Goal: Navigation & Orientation: Find specific page/section

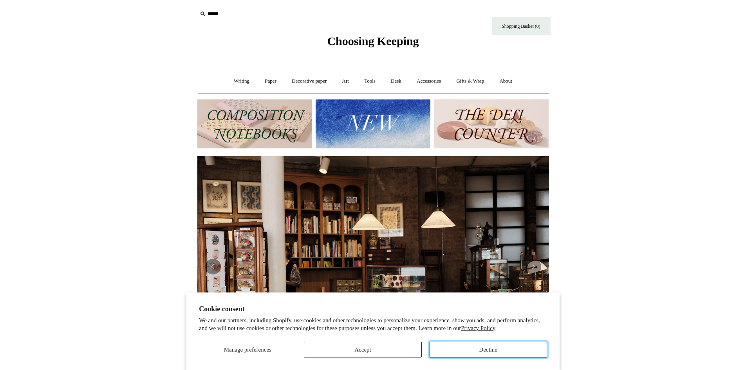
click at [479, 356] on button "Decline" at bounding box center [487, 350] width 117 height 16
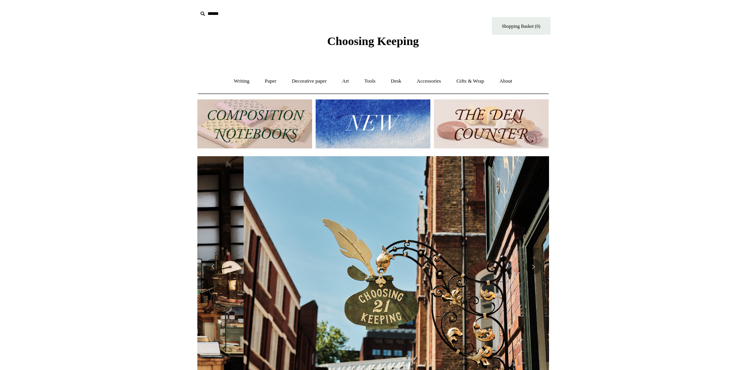
scroll to position [0, 352]
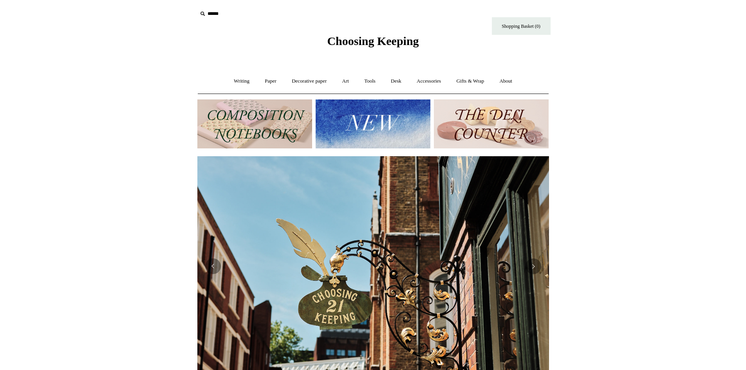
drag, startPoint x: 124, startPoint y: 217, endPoint x: 115, endPoint y: 227, distance: 14.1
click at [115, 227] on html "Cookie consent We and our partners, including Shopify, use cookies and other te…" at bounding box center [373, 329] width 746 height 659
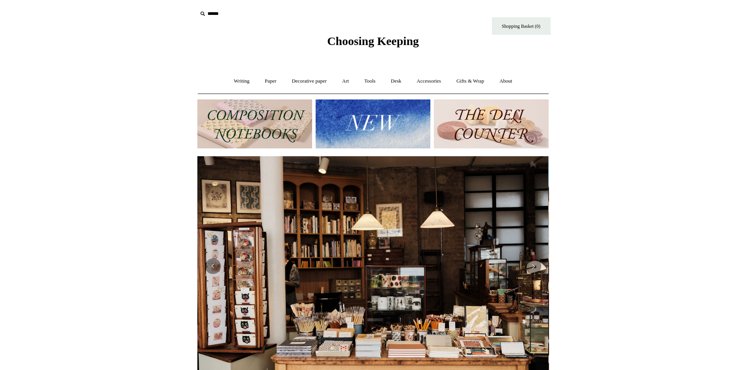
scroll to position [0, 0]
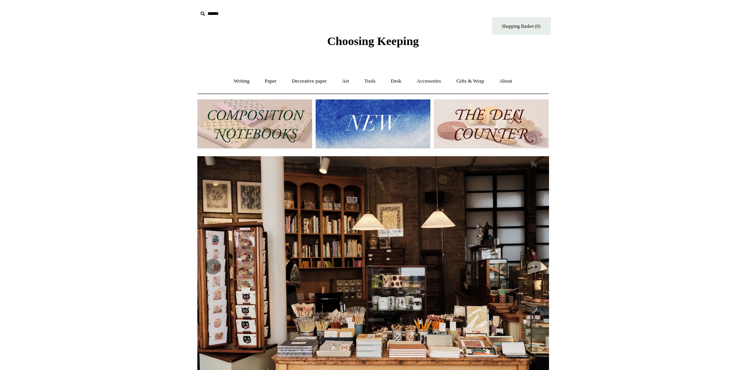
click at [497, 119] on img at bounding box center [491, 123] width 115 height 49
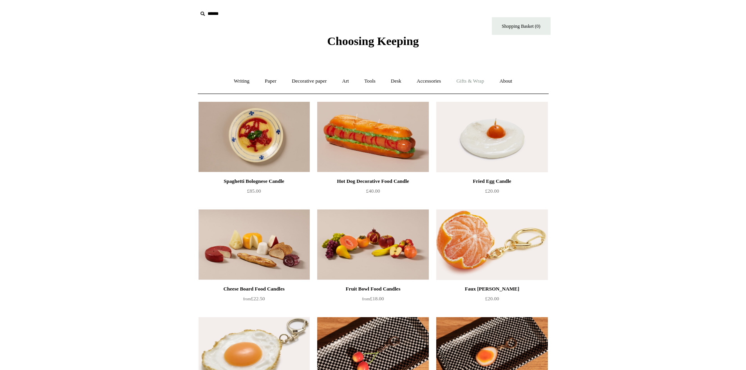
click at [480, 82] on link "Gifts & Wrap +" at bounding box center [470, 81] width 42 height 21
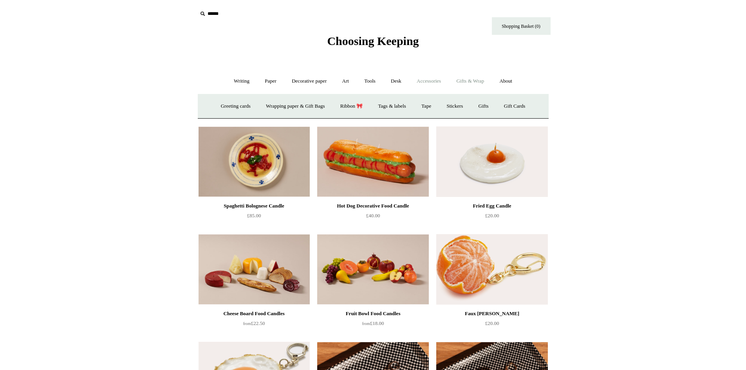
click at [432, 84] on link "Accessories +" at bounding box center [428, 81] width 38 height 21
click at [264, 81] on link "Paper +" at bounding box center [271, 81] width 26 height 21
click at [316, 106] on link "📆 Dated Diaries 📆" at bounding box center [311, 106] width 57 height 21
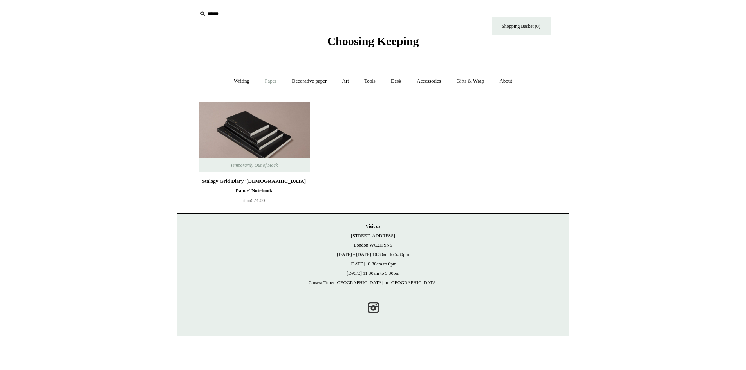
click at [270, 81] on link "Paper +" at bounding box center [271, 81] width 26 height 21
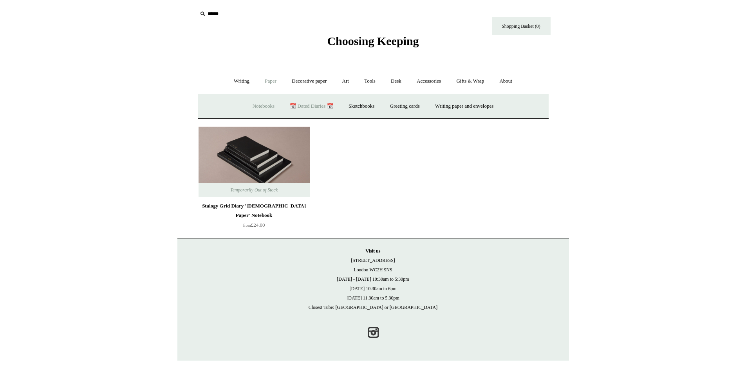
click at [261, 106] on link "Notebooks +" at bounding box center [263, 106] width 36 height 21
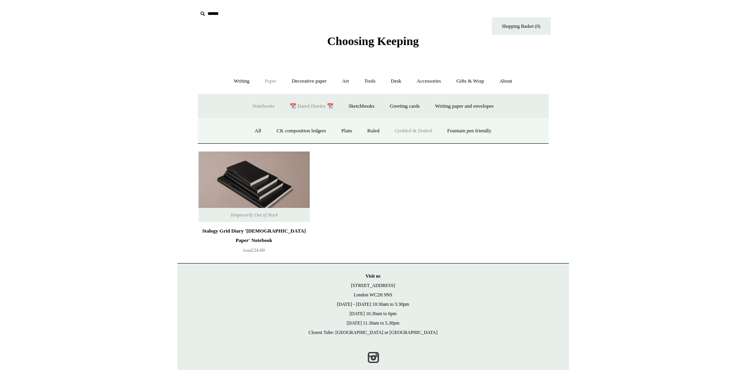
click at [410, 131] on link "Gridded & Dotted" at bounding box center [413, 131] width 51 height 21
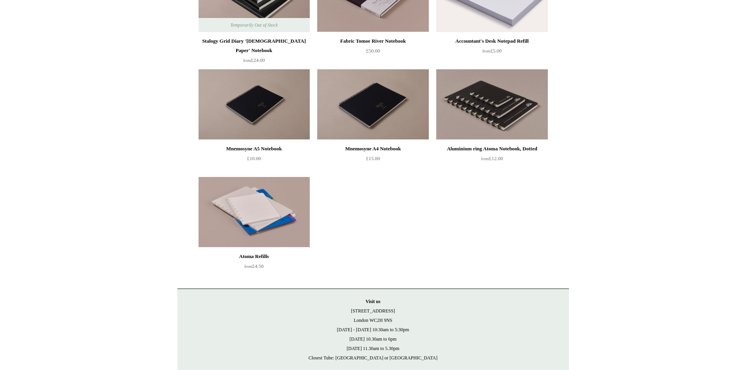
scroll to position [365, 0]
